Goal: Information Seeking & Learning: Learn about a topic

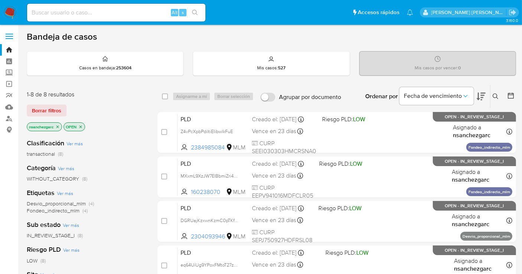
click at [495, 94] on icon at bounding box center [495, 97] width 6 height 6
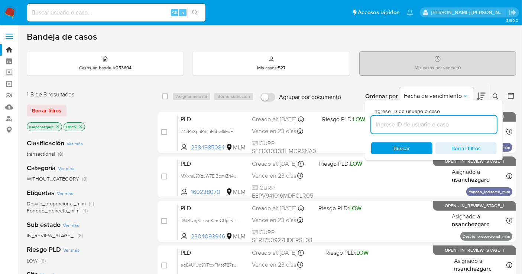
click at [388, 124] on input at bounding box center [434, 125] width 126 height 10
type input "396995037"
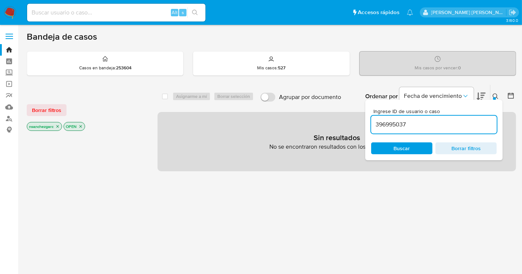
click at [58, 126] on icon "close-filter" at bounding box center [57, 126] width 4 height 4
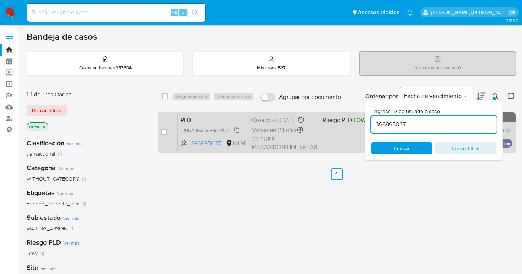
click at [236, 134] on span "jD0DAdtSxhmEBdZYO4P9JG8C" at bounding box center [212, 130] width 65 height 8
drag, startPoint x: 162, startPoint y: 131, endPoint x: 173, endPoint y: 121, distance: 14.5
click at [167, 128] on div "case-item-checkbox" at bounding box center [164, 131] width 6 height 7
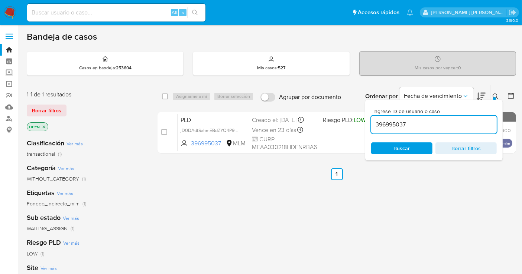
click at [192, 95] on div "Asignarme a mí Borrar selección" at bounding box center [214, 96] width 84 height 9
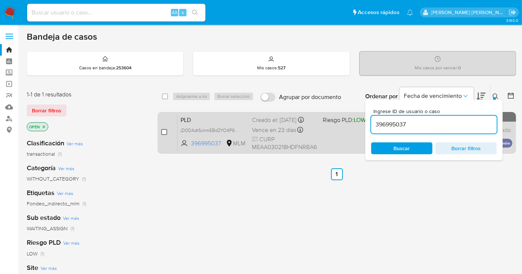
click at [163, 131] on input "checkbox" at bounding box center [164, 132] width 6 height 6
checkbox input "true"
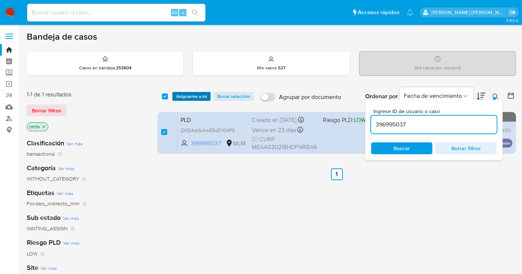
click at [179, 98] on span "Asignarme a mí" at bounding box center [191, 96] width 31 height 7
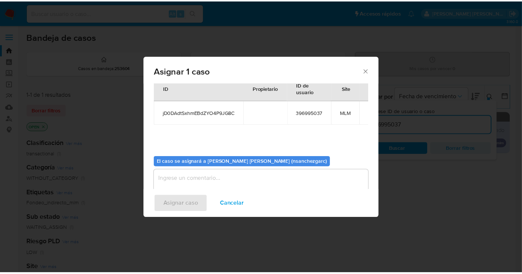
scroll to position [38, 0]
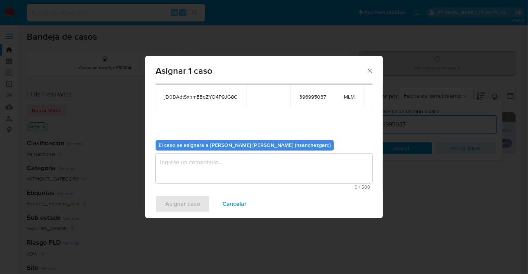
click at [170, 170] on textarea "assign-modal" at bounding box center [264, 169] width 217 height 30
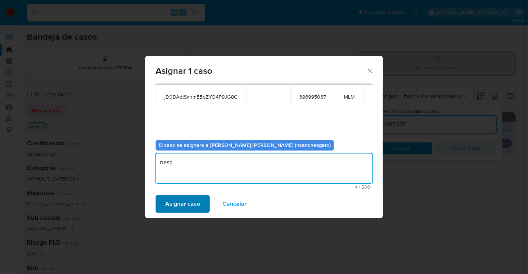
type textarea "nesg"
drag, startPoint x: 190, startPoint y: 204, endPoint x: 235, endPoint y: 238, distance: 56.0
click at [192, 207] on span "Asignar caso" at bounding box center [182, 204] width 35 height 16
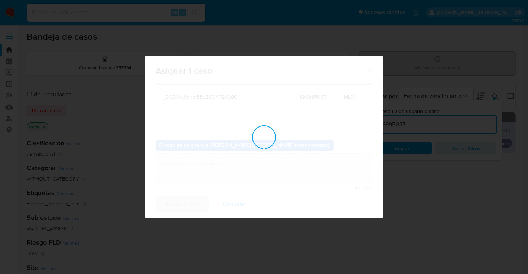
checkbox input "false"
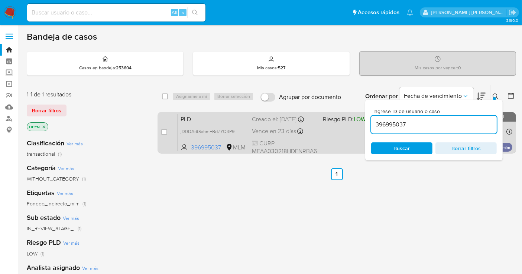
click at [309, 124] on div "Creado el: 12/08/2025 Creado el: 12/08/2025 02:13:12" at bounding box center [284, 119] width 65 height 8
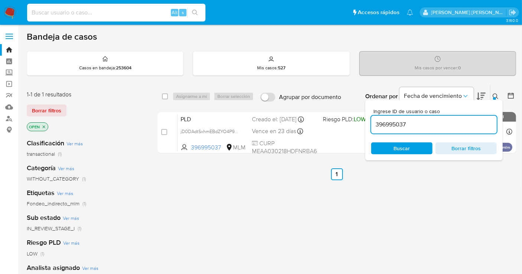
click at [55, 11] on input at bounding box center [116, 13] width 178 height 10
paste input "461570231"
type input "461570231"
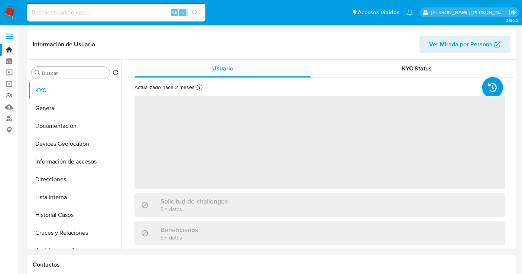
select select "10"
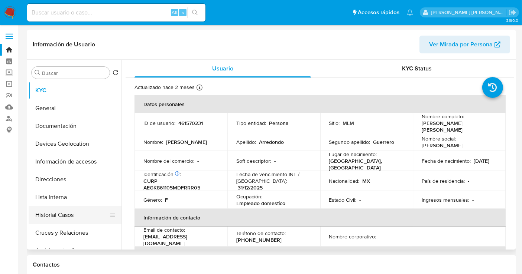
click at [73, 216] on button "Historial Casos" at bounding box center [72, 215] width 87 height 18
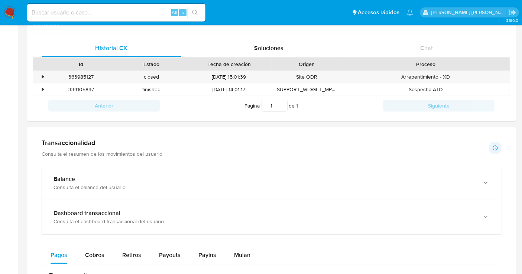
scroll to position [289, 0]
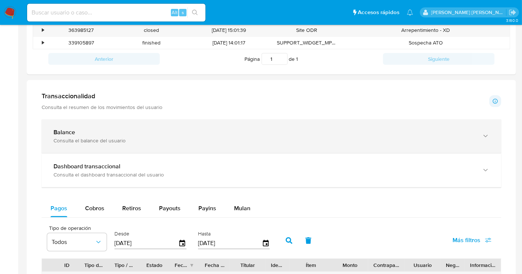
click at [115, 140] on div "Consulta el balance del usuario" at bounding box center [263, 140] width 421 height 7
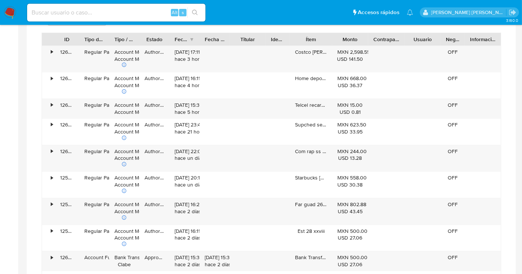
scroll to position [866, 0]
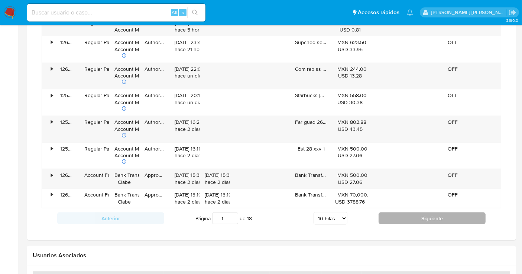
click at [406, 216] on button "Siguiente" at bounding box center [431, 219] width 107 height 12
type input "2"
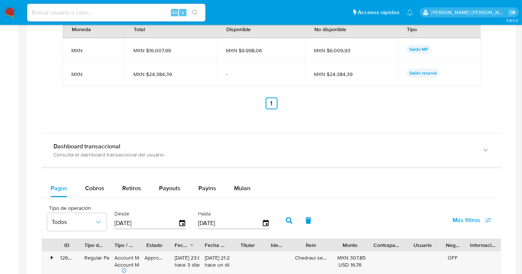
scroll to position [577, 0]
click at [100, 188] on span "Cobros" at bounding box center [94, 189] width 19 height 9
select select "10"
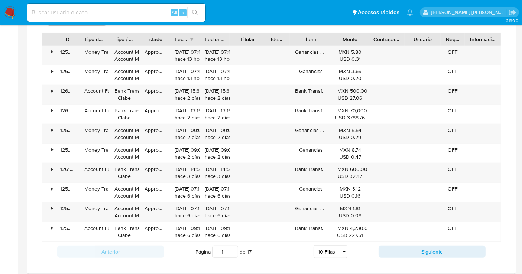
scroll to position [825, 0]
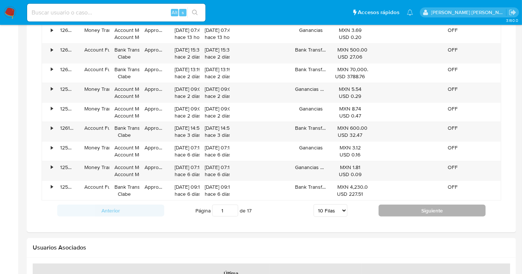
click at [416, 209] on button "Siguiente" at bounding box center [431, 211] width 107 height 12
type input "2"
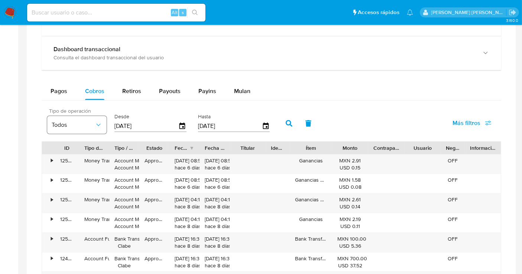
scroll to position [660, 0]
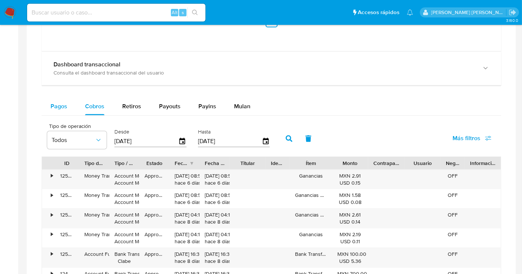
click at [62, 104] on span "Pagos" at bounding box center [58, 106] width 17 height 9
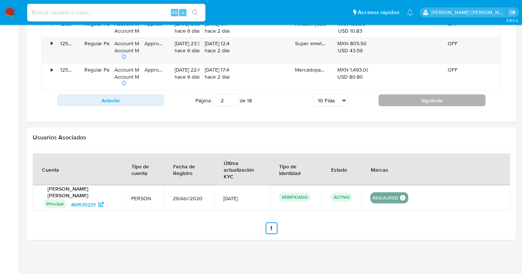
click at [402, 99] on button "Siguiente" at bounding box center [431, 101] width 107 height 12
type input "3"
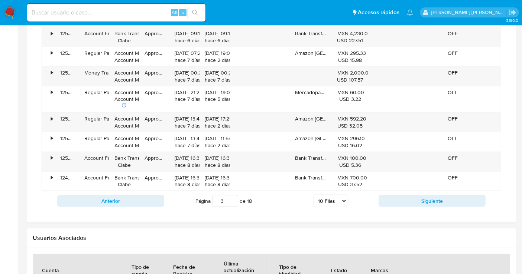
scroll to position [825, 0]
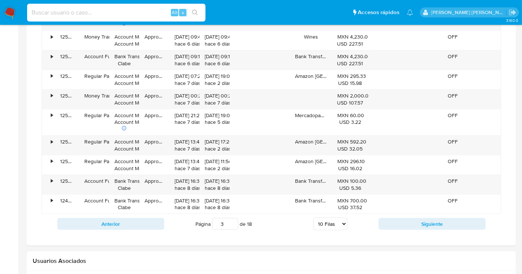
click at [52, 10] on input at bounding box center [116, 13] width 178 height 10
paste input "254419645"
type input "254419645"
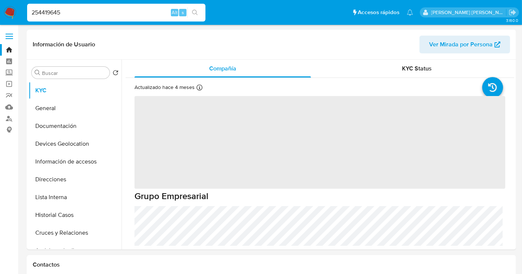
select select "10"
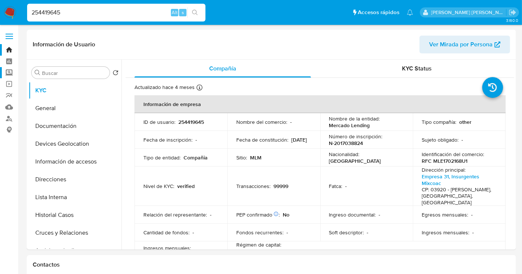
click at [7, 73] on label "Screening" at bounding box center [44, 73] width 88 height 12
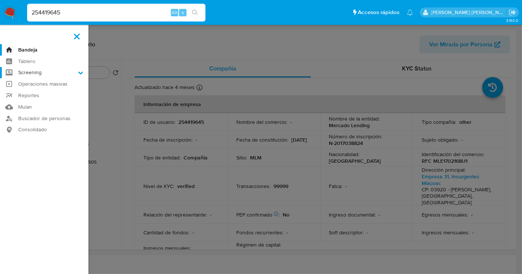
click at [0, 0] on input "Screening" at bounding box center [0, 0] width 0 height 0
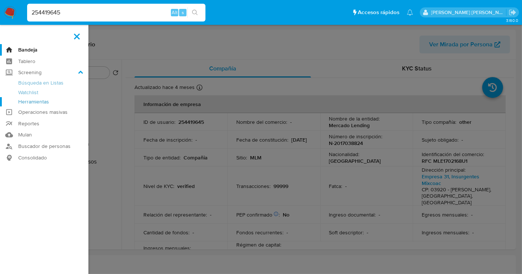
click at [32, 102] on link "Herramientas" at bounding box center [44, 101] width 88 height 9
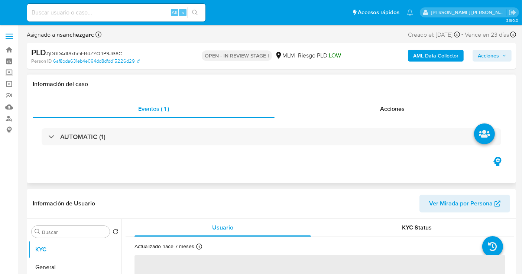
select select "10"
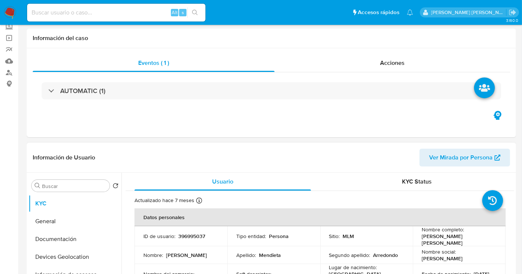
scroll to position [124, 0]
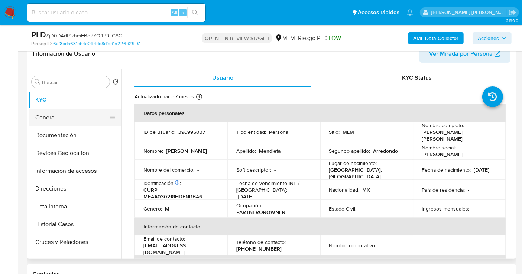
click at [50, 118] on button "General" at bounding box center [72, 118] width 87 height 18
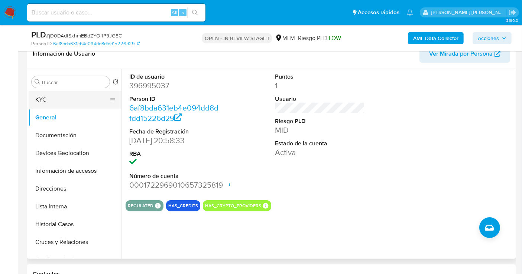
click at [54, 100] on button "KYC" at bounding box center [72, 100] width 87 height 18
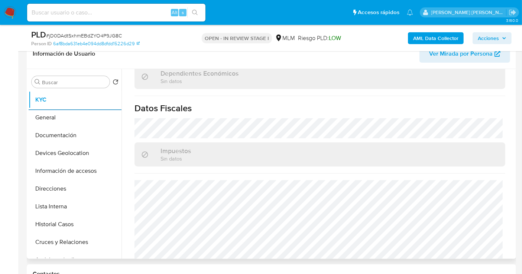
scroll to position [463, 0]
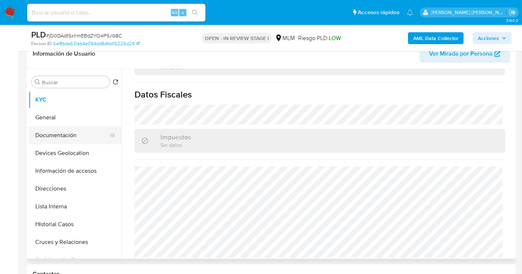
click at [62, 138] on button "Documentación" at bounding box center [72, 136] width 87 height 18
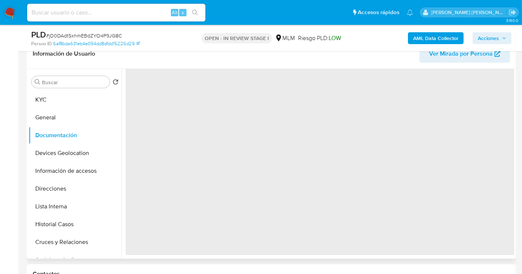
scroll to position [0, 0]
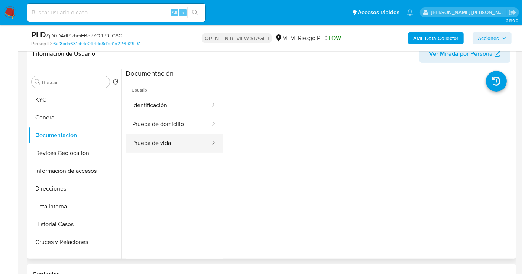
click at [170, 141] on button "Prueba de vida" at bounding box center [168, 143] width 85 height 19
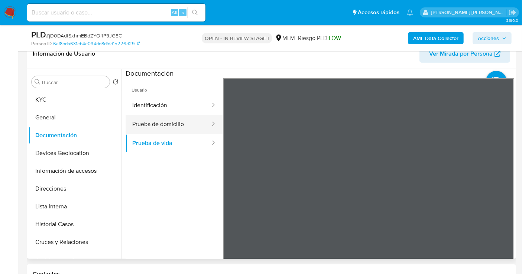
click at [166, 125] on button "Prueba de domicilio" at bounding box center [168, 124] width 85 height 19
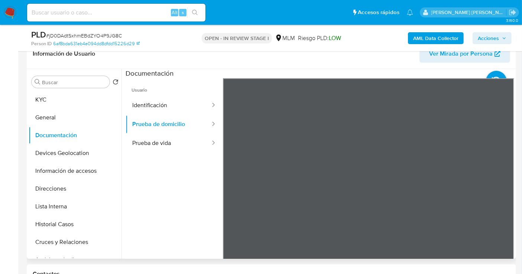
scroll to position [68, 0]
click at [156, 102] on button "Identificación" at bounding box center [168, 105] width 85 height 19
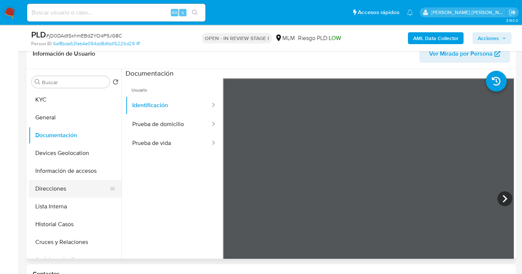
click at [50, 185] on button "Direcciones" at bounding box center [72, 189] width 87 height 18
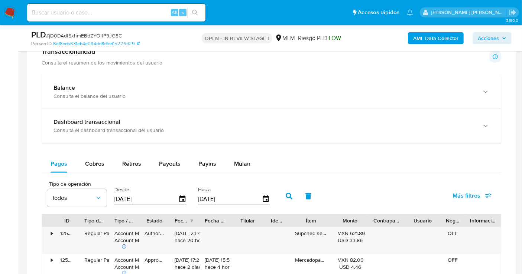
scroll to position [454, 0]
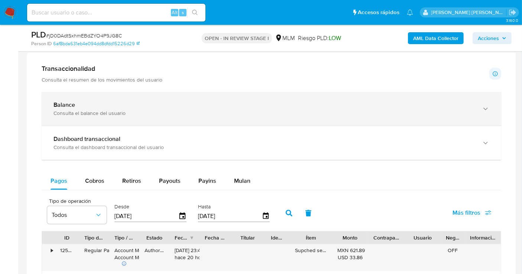
click at [484, 109] on icon "button" at bounding box center [485, 108] width 7 height 7
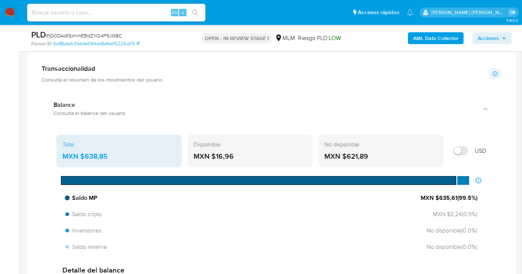
drag, startPoint x: 456, startPoint y: 196, endPoint x: 438, endPoint y: 198, distance: 18.4
click at [438, 198] on span "MXN $635,61 ( 99.5 %)" at bounding box center [448, 198] width 57 height 8
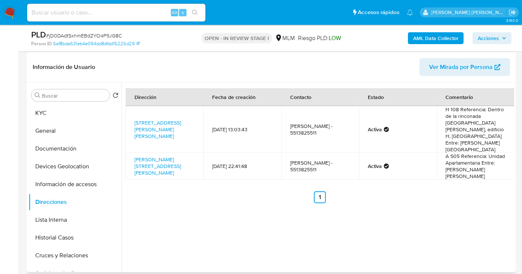
scroll to position [124, 0]
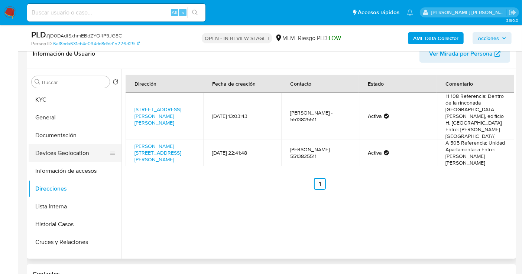
click at [50, 151] on button "Devices Geolocation" at bounding box center [72, 153] width 87 height 18
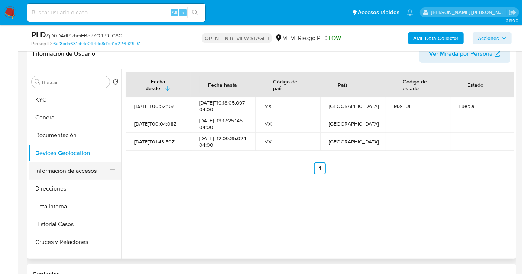
click at [77, 172] on button "Información de accesos" at bounding box center [72, 171] width 87 height 18
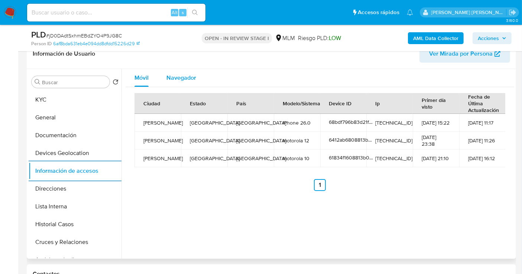
click at [178, 78] on span "Navegador" at bounding box center [181, 78] width 30 height 9
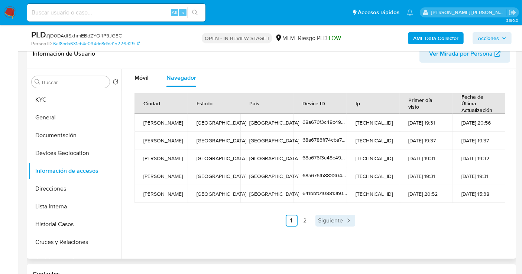
click at [326, 219] on span "Siguiente" at bounding box center [330, 221] width 25 height 6
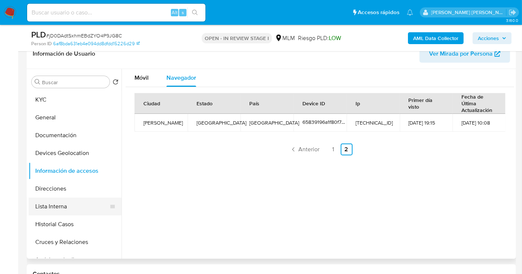
click at [62, 203] on button "Lista Interna" at bounding box center [72, 207] width 87 height 18
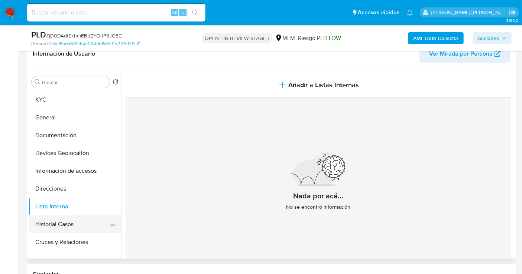
click at [61, 226] on button "Historial Casos" at bounding box center [72, 225] width 87 height 18
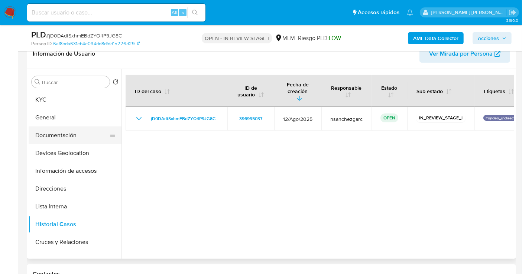
click at [65, 142] on button "Documentación" at bounding box center [72, 136] width 87 height 18
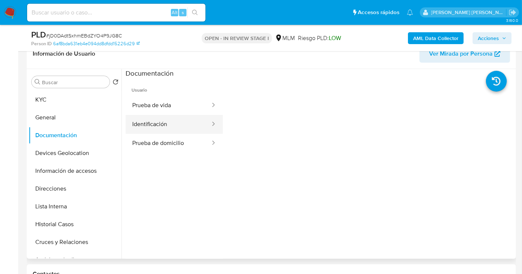
click at [161, 123] on button "Identificación" at bounding box center [168, 124] width 85 height 19
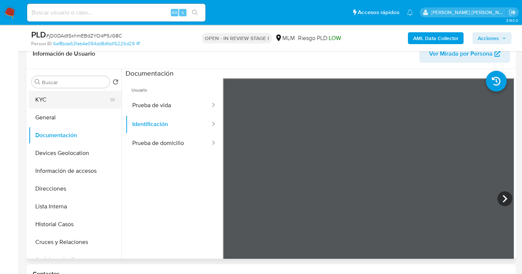
click at [56, 97] on button "KYC" at bounding box center [72, 100] width 87 height 18
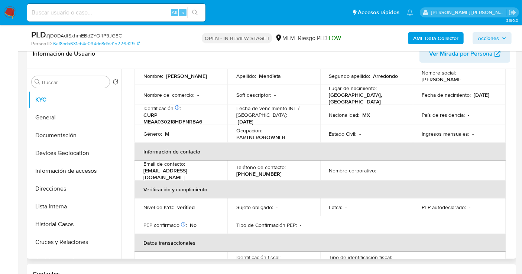
scroll to position [82, 0]
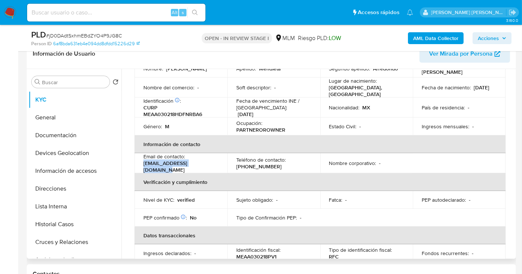
drag, startPoint x: 202, startPoint y: 166, endPoint x: 137, endPoint y: 166, distance: 65.0
click at [137, 166] on td "Email de contacto : jothanmen.1802@gmail.com" at bounding box center [180, 163] width 93 height 20
drag, startPoint x: 273, startPoint y: 164, endPoint x: 232, endPoint y: 165, distance: 40.5
click at [232, 165] on td "Teléfono de contacto : (55) 13825511" at bounding box center [273, 163] width 93 height 20
copy p "(55) 13825511"
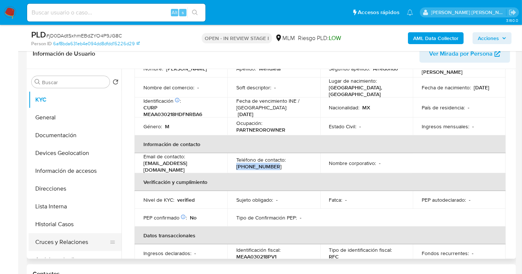
click at [69, 242] on button "Cruces y Relaciones" at bounding box center [72, 243] width 87 height 18
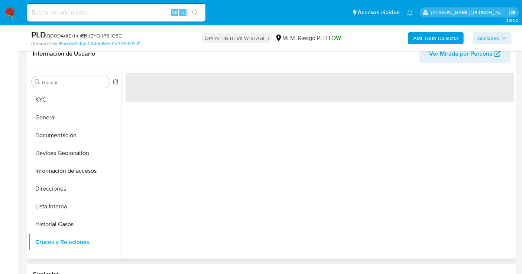
scroll to position [0, 0]
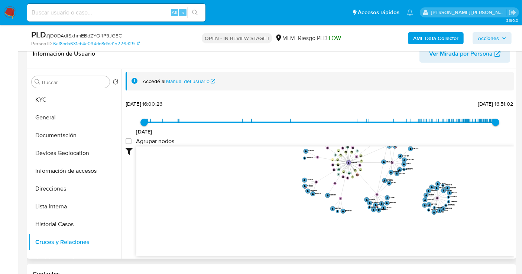
drag, startPoint x: 441, startPoint y: 189, endPoint x: 463, endPoint y: 147, distance: 46.7
click at [463, 147] on icon "device-68bdf796b83d21f28099e2b1  user-396995037  396995037 device-617b16dc088…" at bounding box center [325, 201] width 378 height 108
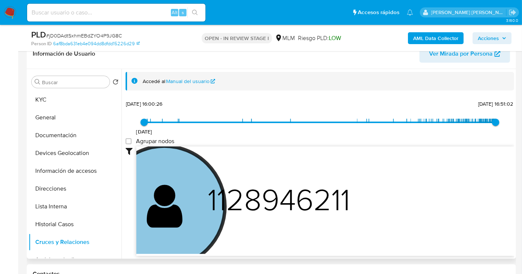
drag, startPoint x: 319, startPoint y: 201, endPoint x: 398, endPoint y: 154, distance: 92.1
click at [406, 140] on div "30/5/2021 30/5/2021, 16:00:26 17/9/2025, 16:51:02 Agrupar nodos Filtros Confian…" at bounding box center [320, 190] width 388 height 185
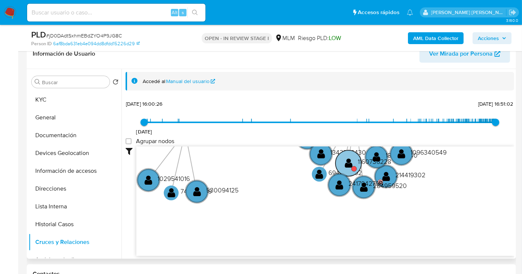
click at [364, 160] on text "1160736228" at bounding box center [374, 161] width 33 height 9
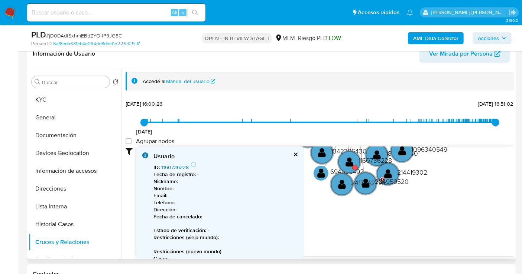
click at [182, 165] on link "1160736228" at bounding box center [174, 167] width 27 height 7
click at [294, 154] on button "cerrar" at bounding box center [295, 154] width 5 height 5
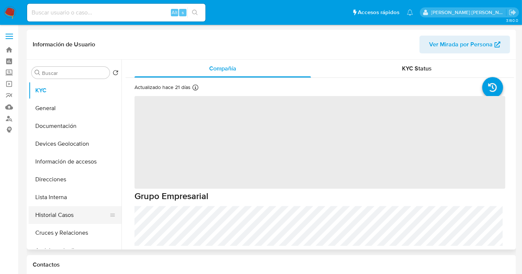
click at [56, 215] on button "Historial Casos" at bounding box center [72, 215] width 87 height 18
select select "10"
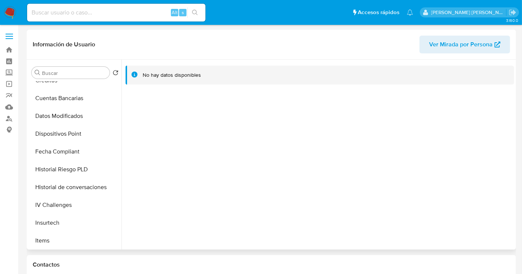
scroll to position [313, 0]
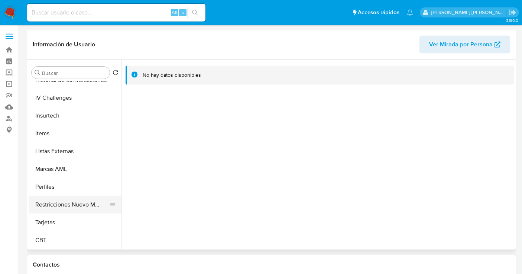
click at [72, 201] on button "Restricciones Nuevo Mundo" at bounding box center [72, 205] width 87 height 18
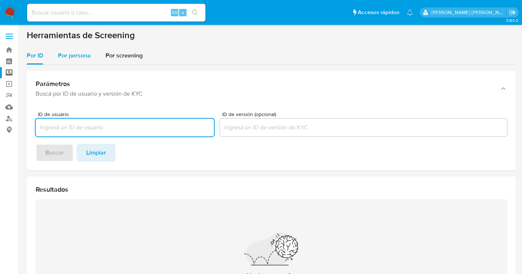
click at [70, 55] on span "Por persona" at bounding box center [74, 55] width 33 height 9
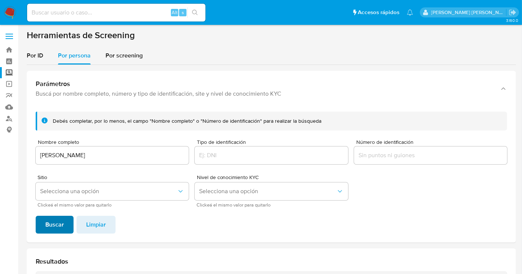
click at [53, 224] on span "Buscar" at bounding box center [54, 225] width 19 height 16
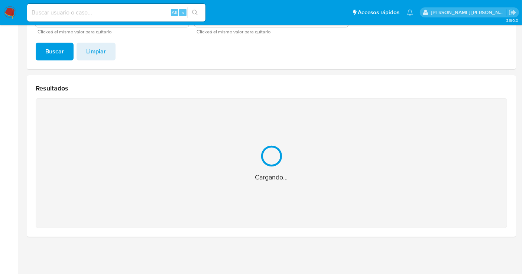
scroll to position [55, 0]
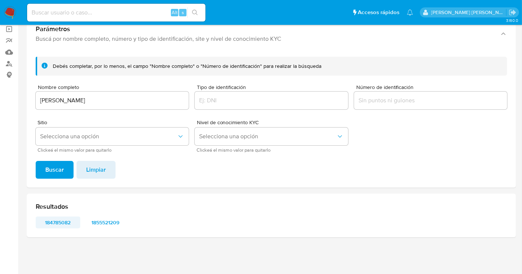
click at [52, 221] on span "184785082" at bounding box center [58, 223] width 34 height 10
click at [101, 224] on span "1855521209" at bounding box center [105, 223] width 34 height 10
click at [89, 100] on input "MARIO MENDIETA CASTRO" at bounding box center [112, 101] width 153 height 10
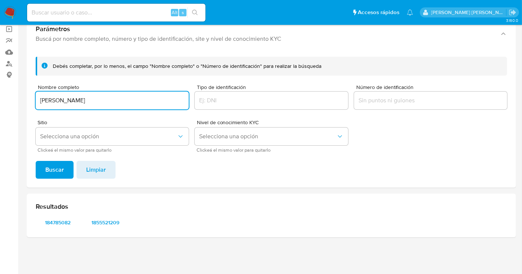
click at [89, 100] on input "MARIO MENDIETA CASTRO" at bounding box center [112, 101] width 153 height 10
type input "ABRAHAM JOTHAN MENDIETA ARREDONDO"
drag, startPoint x: 55, startPoint y: 166, endPoint x: 74, endPoint y: 180, distance: 23.7
click at [56, 168] on span "Buscar" at bounding box center [54, 170] width 19 height 16
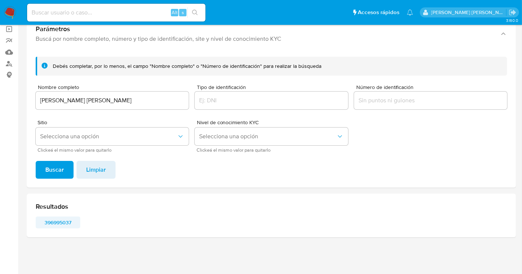
click at [62, 224] on span "396995037" at bounding box center [58, 223] width 34 height 10
click at [71, 13] on input at bounding box center [116, 13] width 178 height 10
paste input "574451595"
type input "574451595"
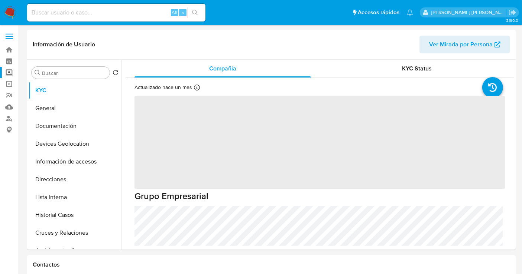
select select "10"
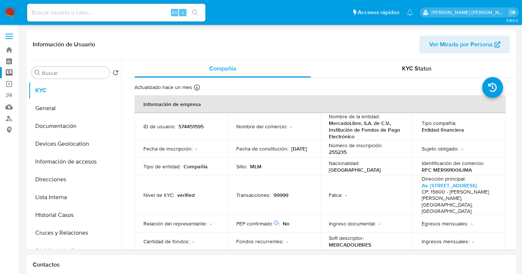
click at [12, 9] on img at bounding box center [10, 12] width 13 height 13
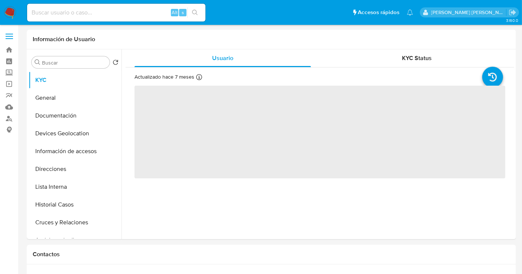
select select "10"
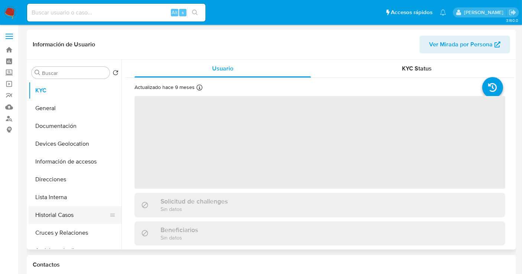
select select "10"
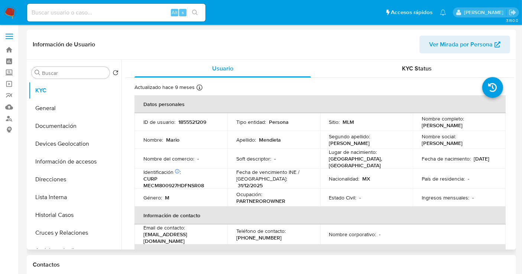
click at [198, 123] on p "1855521209" at bounding box center [192, 122] width 28 height 7
copy p "1855521209"
click at [61, 217] on button "Historial Casos" at bounding box center [72, 215] width 87 height 18
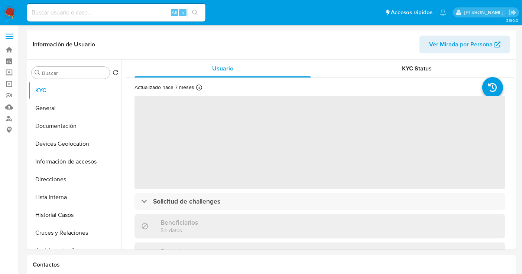
select select "10"
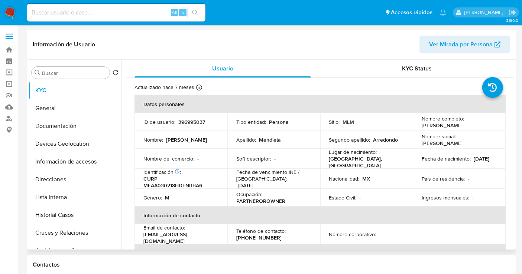
click at [190, 121] on p "396995037" at bounding box center [191, 122] width 27 height 7
copy p "396995037"
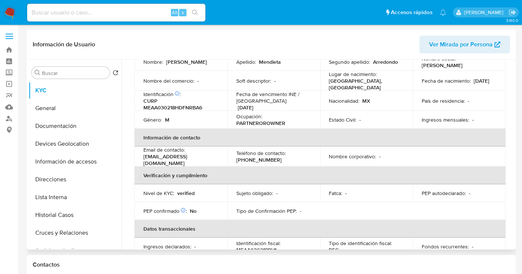
scroll to position [10, 0]
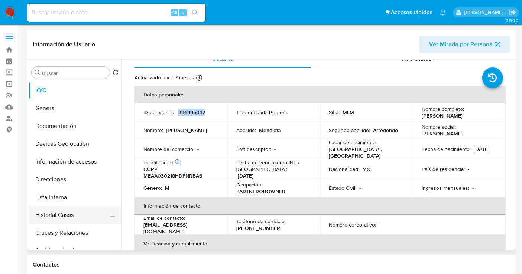
click at [61, 217] on button "Historial Casos" at bounding box center [72, 215] width 87 height 18
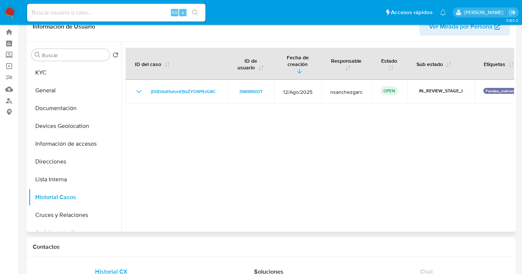
scroll to position [0, 0]
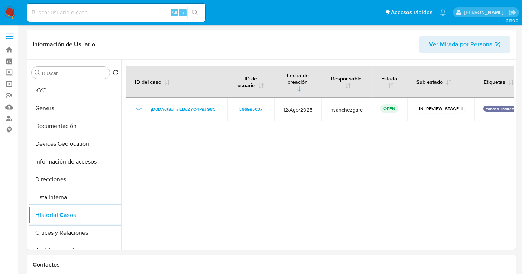
click at [71, 13] on input at bounding box center [116, 13] width 178 height 10
paste input "1855521209"
type input "1855521209"
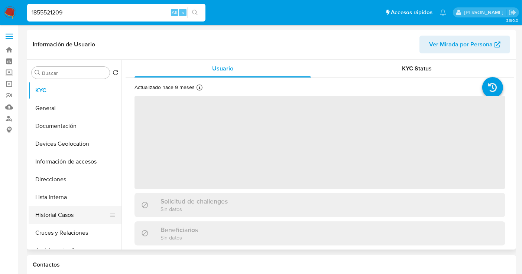
select select "10"
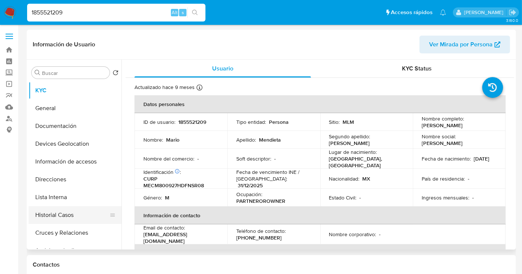
click at [47, 211] on button "Historial Casos" at bounding box center [72, 215] width 87 height 18
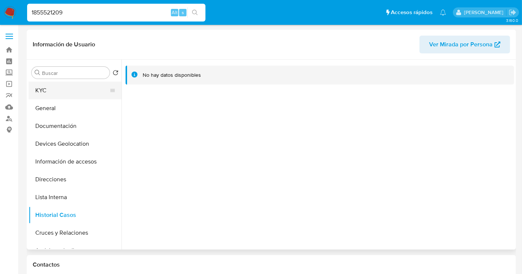
click at [49, 91] on button "KYC" at bounding box center [72, 91] width 87 height 18
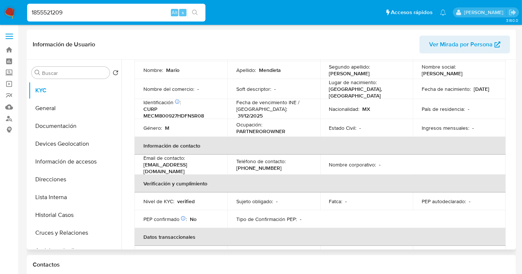
scroll to position [82, 0]
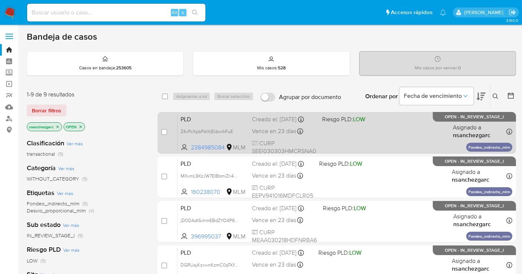
scroll to position [41, 0]
